Goal: Check status: Check status

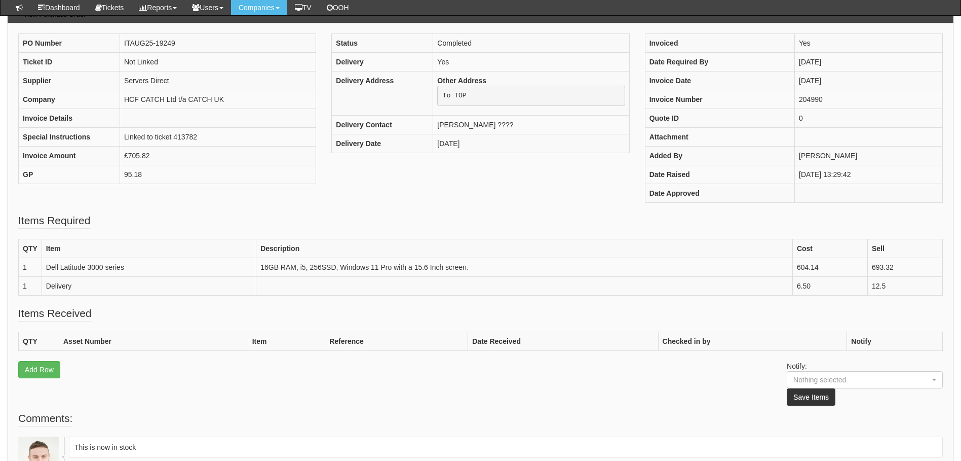
scroll to position [203, 0]
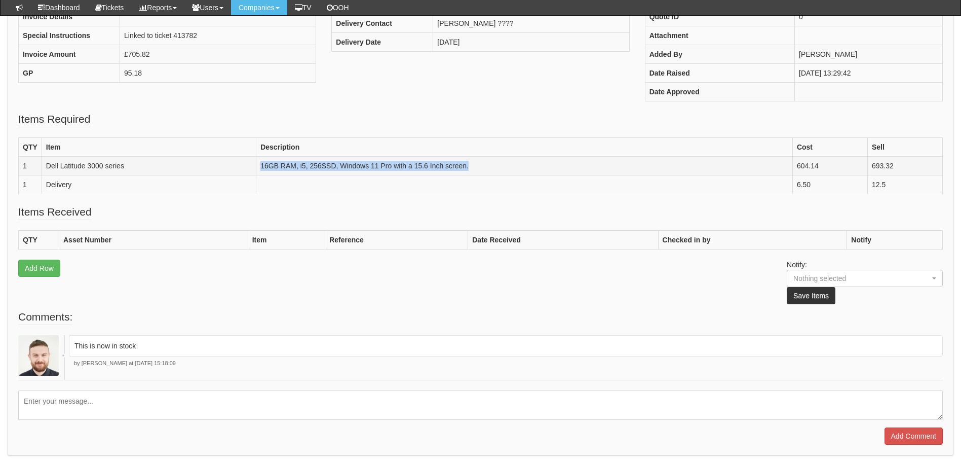
drag, startPoint x: 485, startPoint y: 165, endPoint x: 257, endPoint y: 160, distance: 228.1
click at [257, 160] on td "16GB RAM, i5, 256SSD, Windows 11 Pro with a 15.6 Inch screen." at bounding box center [524, 166] width 537 height 19
click at [570, 168] on td "16GB RAM, i5, 256SSD, Windows 11 Pro with a 15.6 Inch screen." at bounding box center [524, 166] width 537 height 19
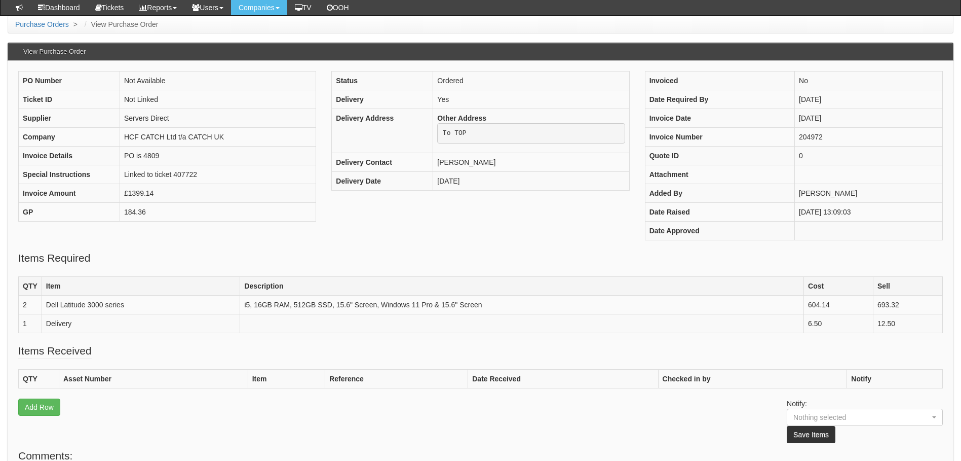
scroll to position [115, 0]
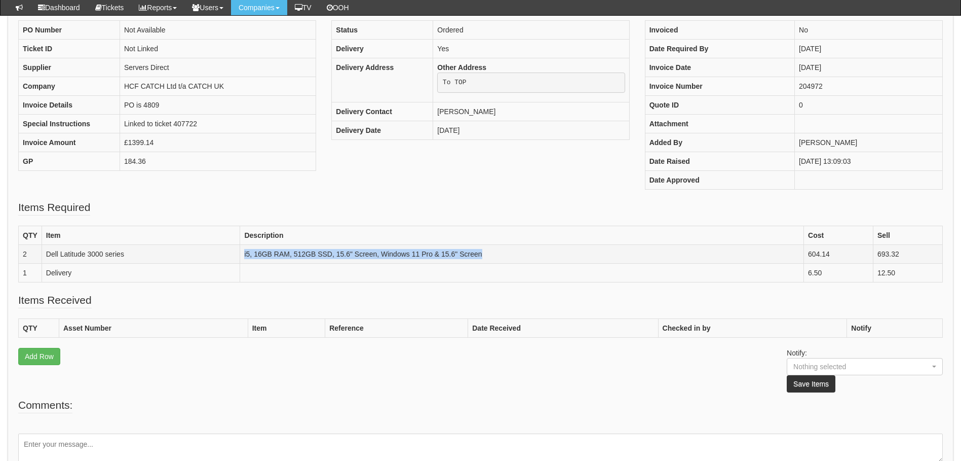
drag, startPoint x: 508, startPoint y: 251, endPoint x: 244, endPoint y: 257, distance: 263.6
click at [244, 257] on td "i5, 16GB RAM, 512GB SSD, 15.6" Screen, Windows 11 Pro & 15.6" Screen" at bounding box center [522, 254] width 564 height 19
click at [474, 248] on td "i5, 16GB RAM, 512GB SSD, 15.6" Screen, Windows 11 Pro & 15.6" Screen" at bounding box center [522, 254] width 564 height 19
click at [490, 249] on td "i5, 16GB RAM, 512GB SSD, 15.6" Screen, Windows 11 Pro & 15.6" Screen" at bounding box center [522, 254] width 564 height 19
drag, startPoint x: 479, startPoint y: 255, endPoint x: 297, endPoint y: 255, distance: 181.4
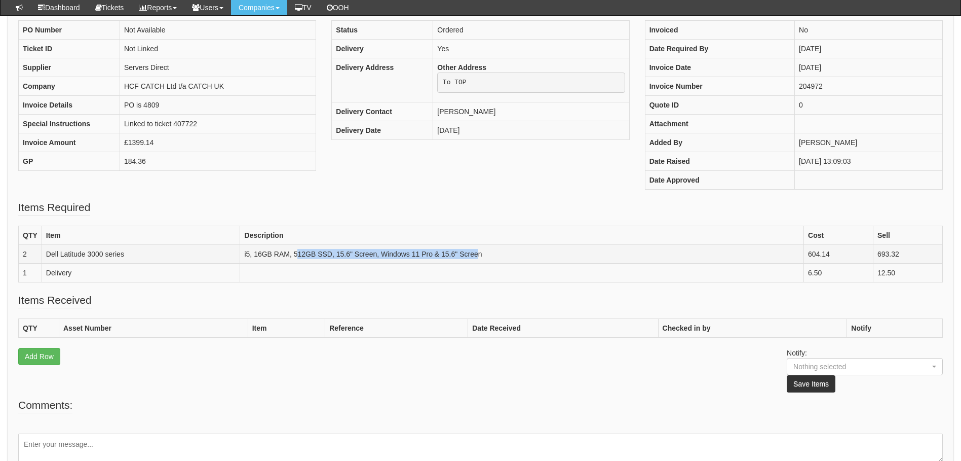
click at [297, 255] on td "i5, 16GB RAM, 512GB SSD, 15.6" Screen, Windows 11 Pro & 15.6" Screen" at bounding box center [522, 254] width 564 height 19
drag, startPoint x: 297, startPoint y: 255, endPoint x: 304, endPoint y: 253, distance: 6.8
click at [296, 255] on td "i5, 16GB RAM, 512GB SSD, 15.6" Screen, Windows 11 Pro & 15.6" Screen" at bounding box center [522, 254] width 564 height 19
drag, startPoint x: 495, startPoint y: 255, endPoint x: 244, endPoint y: 259, distance: 251.4
click at [244, 259] on td "i5, 16GB RAM, 512GB SSD, 15.6" Screen, Windows 11 Pro & 15.6" Screen" at bounding box center [522, 254] width 564 height 19
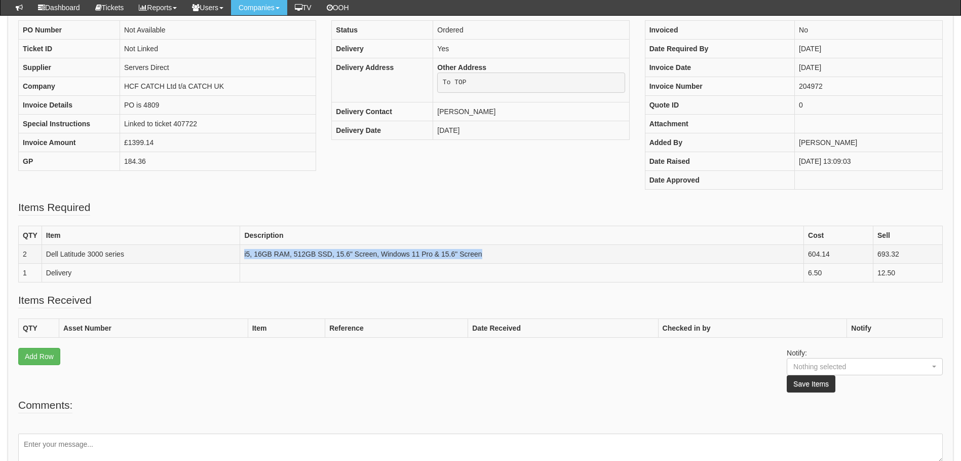
click at [465, 246] on td "i5, 16GB RAM, 512GB SSD, 15.6" Screen, Windows 11 Pro & 15.6" Screen" at bounding box center [522, 254] width 564 height 19
drag, startPoint x: 495, startPoint y: 254, endPoint x: 238, endPoint y: 258, distance: 257.0
click at [238, 258] on tr "2 Dell Latitude 3000 series i5, 16GB RAM, 512GB SSD, 15.6" Screen, Windows 11 P…" at bounding box center [481, 254] width 924 height 19
click at [503, 250] on td "i5, 16GB RAM, 512GB SSD, 15.6" Screen, Windows 11 Pro & 15.6" Screen" at bounding box center [522, 254] width 564 height 19
drag, startPoint x: 503, startPoint y: 250, endPoint x: 239, endPoint y: 257, distance: 264.1
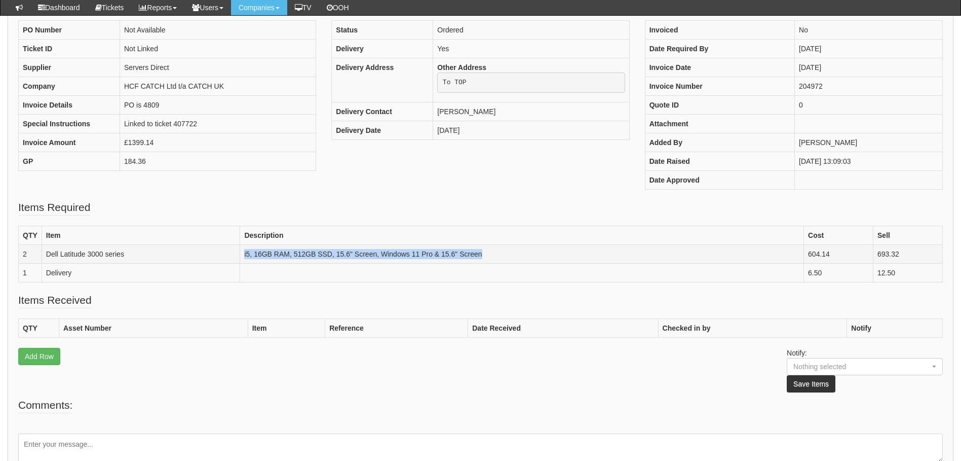
click at [239, 257] on tr "2 Dell Latitude 3000 series i5, 16GB RAM, 512GB SSD, 15.6" Screen, Windows 11 P…" at bounding box center [481, 254] width 924 height 19
click at [509, 245] on td "i5, 16GB RAM, 512GB SSD, 15.6" Screen, Windows 11 Pro & 15.6" Screen" at bounding box center [522, 254] width 564 height 19
drag, startPoint x: 497, startPoint y: 251, endPoint x: 245, endPoint y: 262, distance: 252.1
click at [245, 262] on td "i5, 16GB RAM, 512GB SSD, 15.6" Screen, Windows 11 Pro & 15.6" Screen" at bounding box center [522, 254] width 564 height 19
click at [483, 241] on th "Description" at bounding box center [522, 235] width 564 height 19
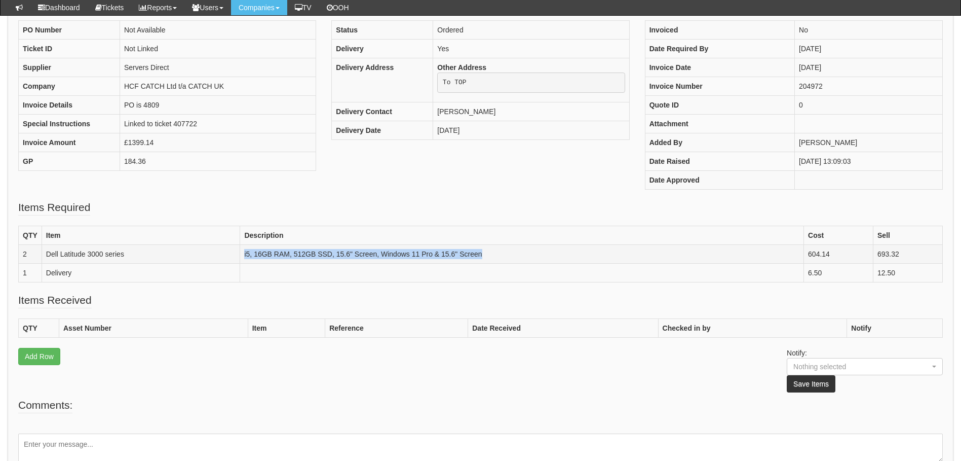
drag, startPoint x: 492, startPoint y: 251, endPoint x: 243, endPoint y: 255, distance: 248.9
click at [243, 255] on td "i5, 16GB RAM, 512GB SSD, 15.6" Screen, Windows 11 Pro & 15.6" Screen" at bounding box center [522, 254] width 564 height 19
click at [577, 254] on td "i5, 16GB RAM, 512GB SSD, 15.6" Screen, Windows 11 Pro & 15.6" Screen" at bounding box center [522, 254] width 564 height 19
drag, startPoint x: 577, startPoint y: 254, endPoint x: 244, endPoint y: 259, distance: 332.5
click at [244, 259] on td "i5, 16GB RAM, 512GB SSD, 15.6" Screen, Windows 11 Pro & 15.6" Screen" at bounding box center [522, 254] width 564 height 19
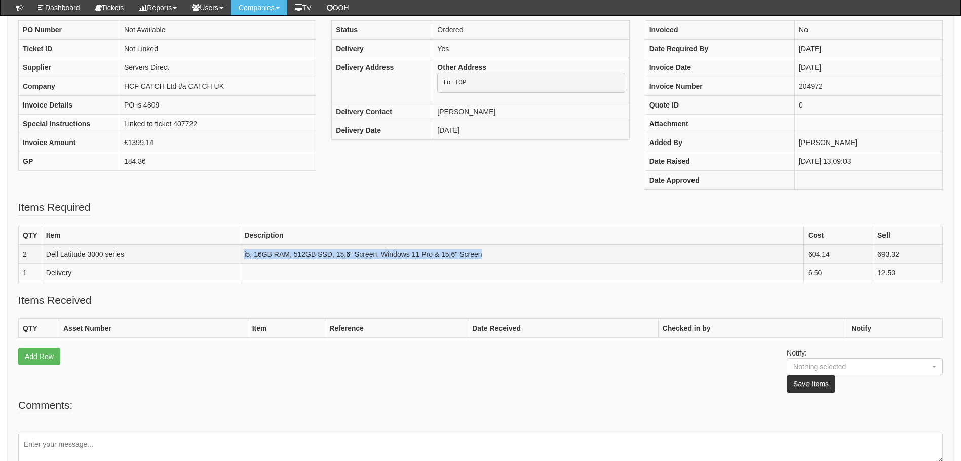
click at [530, 255] on td "i5, 16GB RAM, 512GB SSD, 15.6" Screen, Windows 11 Pro & 15.6" Screen" at bounding box center [522, 254] width 564 height 19
drag, startPoint x: 475, startPoint y: 258, endPoint x: 245, endPoint y: 260, distance: 230.1
click at [245, 260] on td "i5, 16GB RAM, 512GB SSD, 15.6" Screen, Windows 11 Pro & 15.6" Screen" at bounding box center [522, 254] width 564 height 19
click at [494, 253] on td "i5, 16GB RAM, 512GB SSD, 15.6" Screen, Windows 11 Pro & 15.6" Screen" at bounding box center [522, 254] width 564 height 19
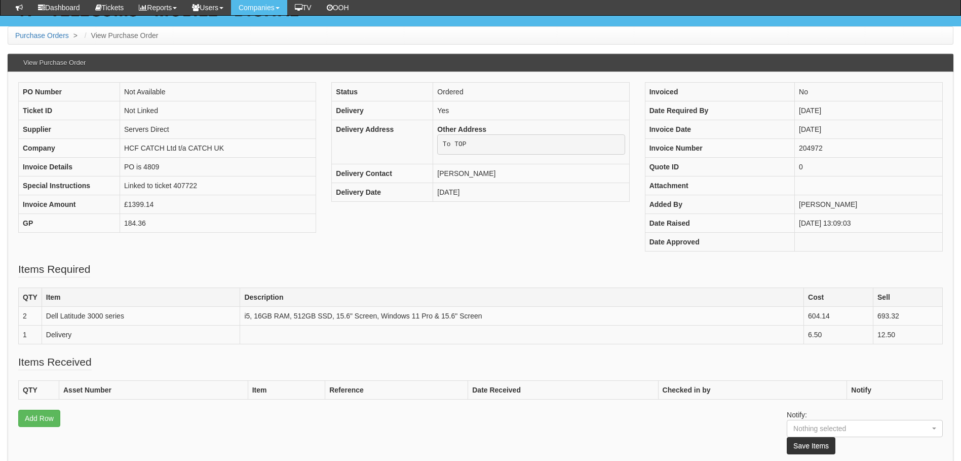
scroll to position [101, 0]
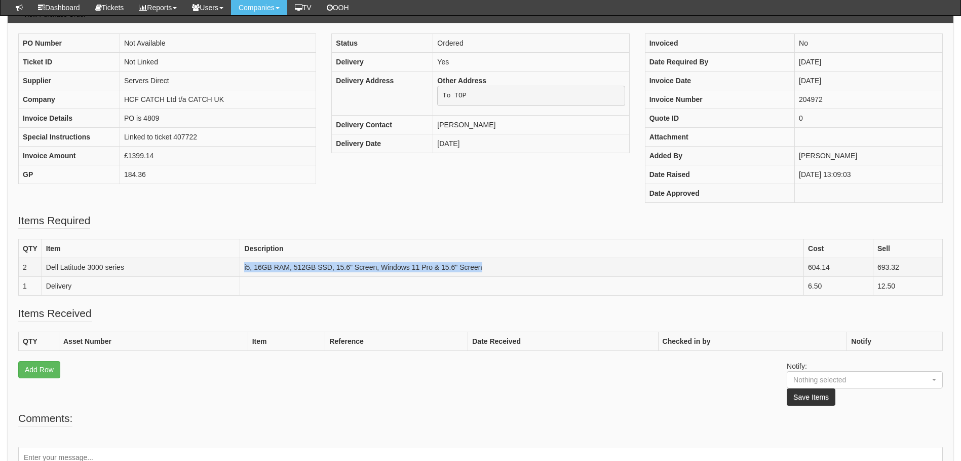
drag, startPoint x: 487, startPoint y: 268, endPoint x: 243, endPoint y: 269, distance: 243.8
click at [243, 269] on td "i5, 16GB RAM, 512GB SSD, 15.6" Screen, Windows 11 Pro & 15.6" Screen" at bounding box center [522, 267] width 564 height 19
click at [505, 259] on td "i5, 16GB RAM, 512GB SSD, 15.6" Screen, Windows 11 Pro & 15.6" Screen" at bounding box center [522, 267] width 564 height 19
drag, startPoint x: 506, startPoint y: 270, endPoint x: 424, endPoint y: 273, distance: 82.1
click at [424, 273] on td "i5, 16GB RAM, 512GB SSD, 15.6" Screen, Windows 11 Pro & 15.6" Screen" at bounding box center [522, 267] width 564 height 19
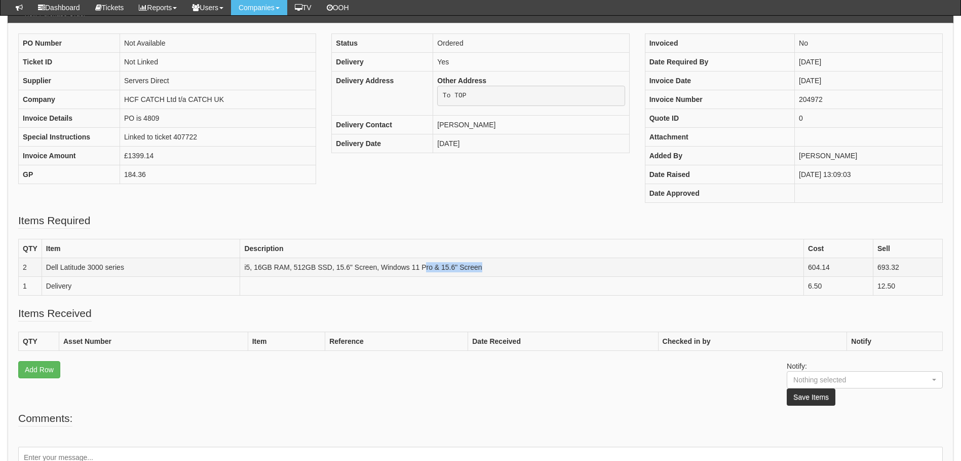
drag, startPoint x: 424, startPoint y: 273, endPoint x: 526, endPoint y: 265, distance: 102.2
click at [526, 265] on td "i5, 16GB RAM, 512GB SSD, 15.6" Screen, Windows 11 Pro & 15.6" Screen" at bounding box center [522, 267] width 564 height 19
drag, startPoint x: 483, startPoint y: 141, endPoint x: 437, endPoint y: 152, distance: 46.7
click at [437, 152] on td "[DATE]" at bounding box center [531, 143] width 196 height 19
drag, startPoint x: 437, startPoint y: 152, endPoint x: 480, endPoint y: 148, distance: 42.7
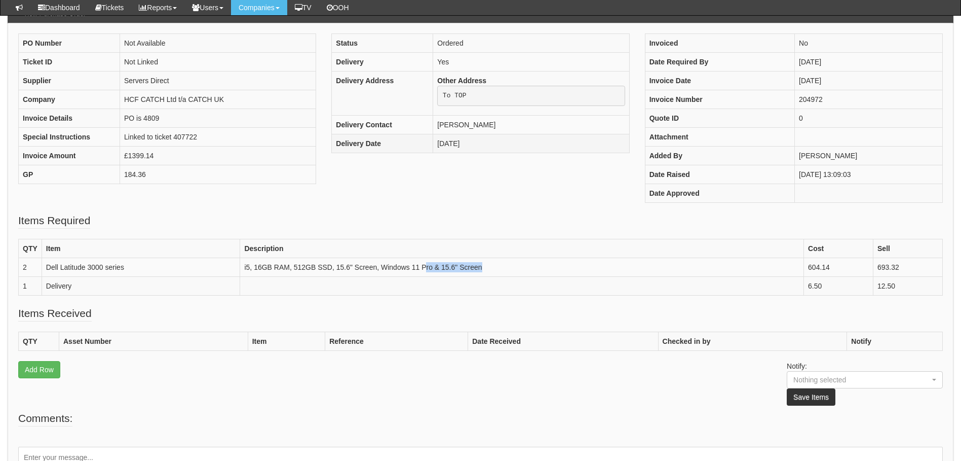
click at [480, 148] on td "[DATE]" at bounding box center [531, 143] width 196 height 19
drag, startPoint x: 481, startPoint y: 147, endPoint x: 439, endPoint y: 149, distance: 42.6
click at [439, 149] on td "[DATE]" at bounding box center [531, 143] width 196 height 19
drag, startPoint x: 439, startPoint y: 149, endPoint x: 497, endPoint y: 142, distance: 58.1
click at [497, 142] on td "[DATE]" at bounding box center [531, 143] width 196 height 19
